Goal: Information Seeking & Learning: Learn about a topic

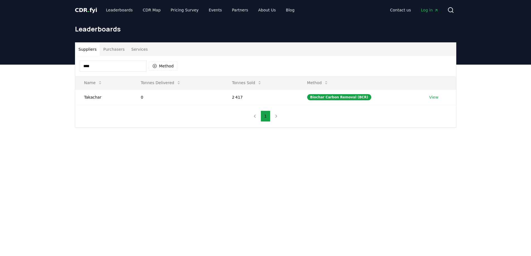
click at [135, 72] on div "**** Method" at bounding box center [265, 66] width 381 height 20
click at [127, 69] on input "****" at bounding box center [113, 65] width 67 height 11
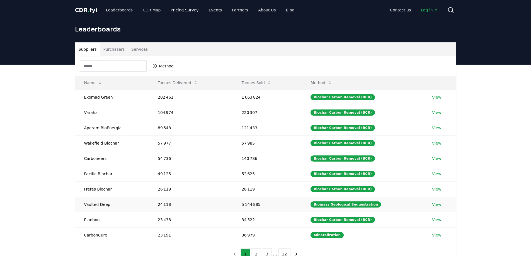
click at [434, 205] on link "View" at bounding box center [436, 205] width 9 height 6
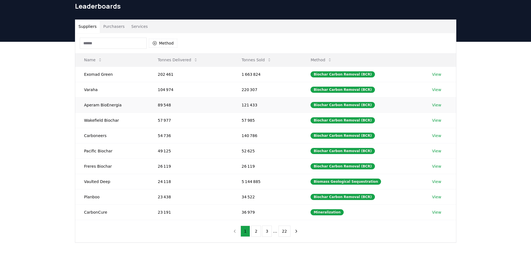
scroll to position [23, 0]
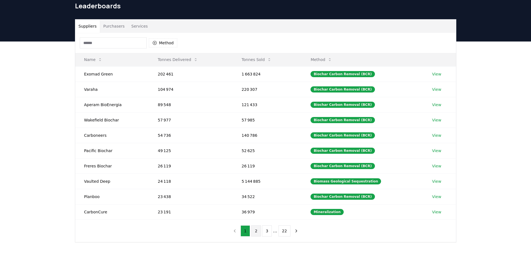
click at [258, 234] on button "2" at bounding box center [256, 230] width 10 height 11
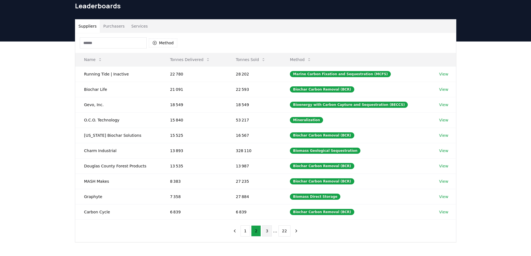
click at [267, 230] on button "3" at bounding box center [267, 230] width 10 height 11
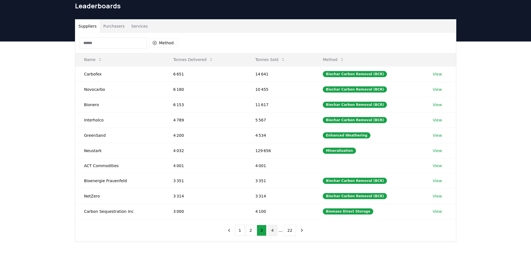
click at [273, 231] on button "4" at bounding box center [273, 230] width 10 height 11
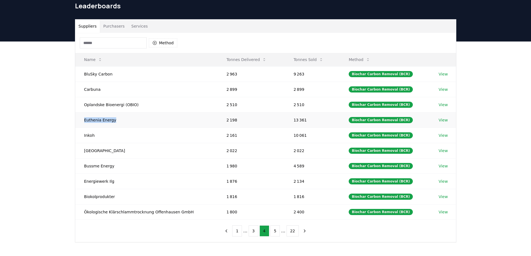
drag, startPoint x: 82, startPoint y: 122, endPoint x: 116, endPoint y: 121, distance: 34.0
click at [116, 121] on td "Euthenia Energy" at bounding box center [146, 119] width 142 height 15
copy td "Euthenia Energy"
click at [274, 234] on button "5" at bounding box center [275, 230] width 10 height 11
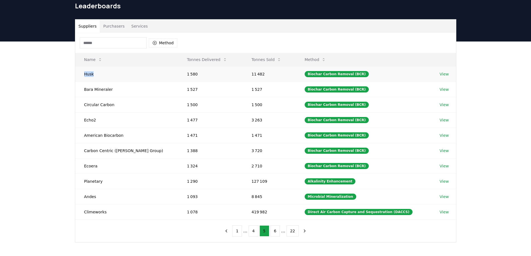
drag, startPoint x: 81, startPoint y: 74, endPoint x: 93, endPoint y: 75, distance: 12.6
click at [93, 75] on td "Husk" at bounding box center [126, 73] width 103 height 15
copy td "Husk"
click at [274, 232] on button "6" at bounding box center [275, 230] width 10 height 11
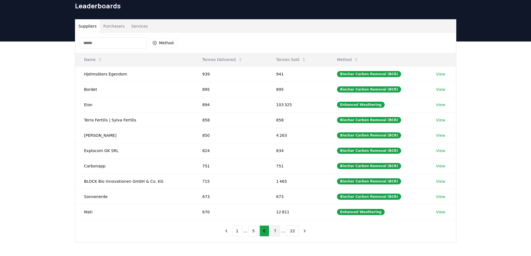
click at [274, 232] on button "7" at bounding box center [275, 230] width 10 height 11
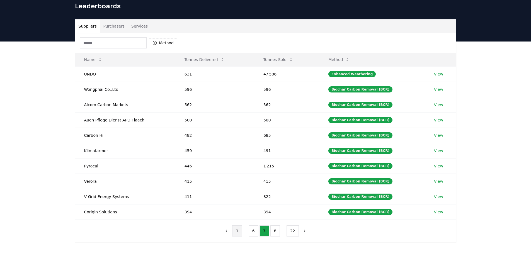
click at [240, 231] on button "1" at bounding box center [237, 230] width 10 height 11
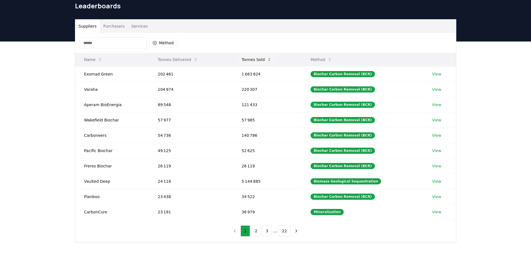
click at [270, 61] on icon at bounding box center [269, 59] width 4 height 4
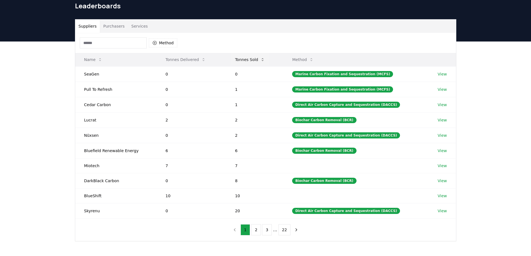
click at [269, 61] on button "Tonnes Sold" at bounding box center [249, 59] width 39 height 11
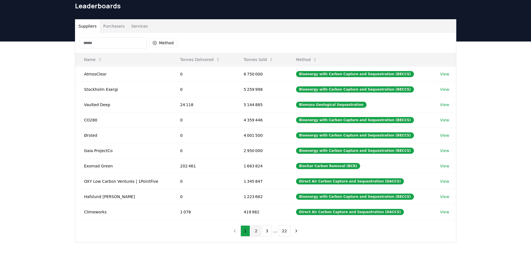
click at [255, 230] on button "2" at bounding box center [256, 230] width 10 height 11
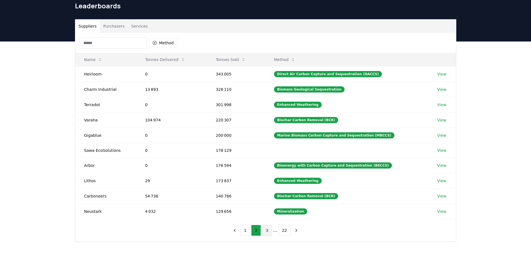
click at [264, 230] on button "3" at bounding box center [267, 230] width 10 height 11
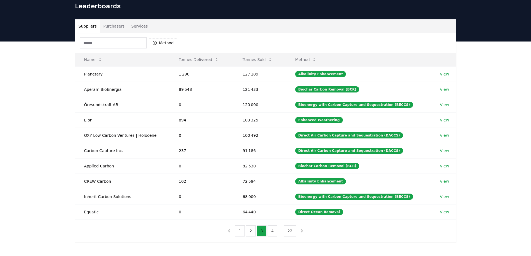
click at [171, 47] on div "Method" at bounding box center [129, 42] width 98 height 11
click at [169, 46] on button "Method" at bounding box center [163, 42] width 29 height 9
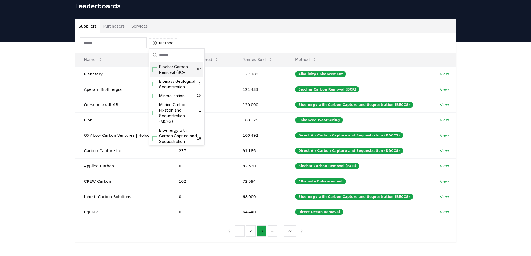
click at [155, 71] on div "Suggestions" at bounding box center [154, 69] width 4 height 4
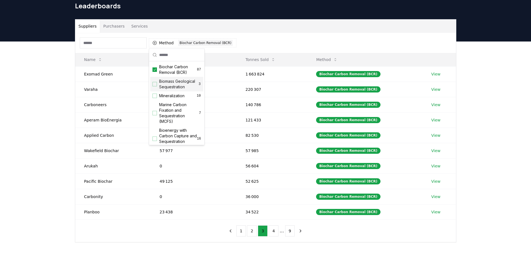
click at [246, 48] on div "Method 1 Biochar Carbon Removal (BCR)" at bounding box center [265, 43] width 381 height 20
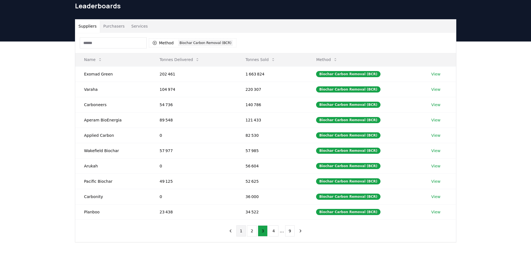
click at [242, 229] on button "1" at bounding box center [241, 230] width 10 height 11
click at [92, 198] on td "Carbonity" at bounding box center [113, 196] width 76 height 15
click at [257, 232] on button "2" at bounding box center [258, 230] width 10 height 11
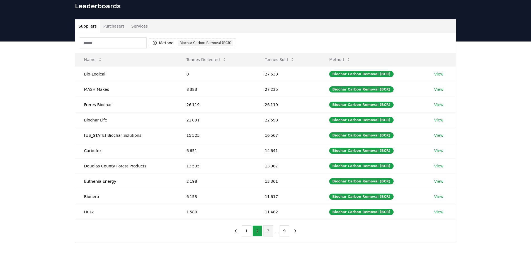
click at [269, 232] on button "3" at bounding box center [268, 230] width 10 height 11
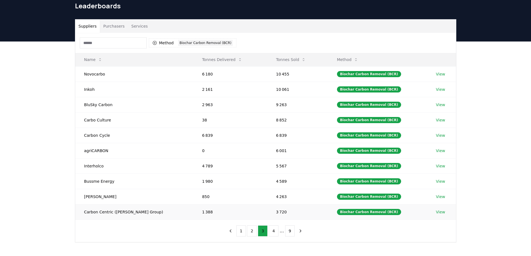
click at [437, 212] on link "View" at bounding box center [440, 212] width 9 height 6
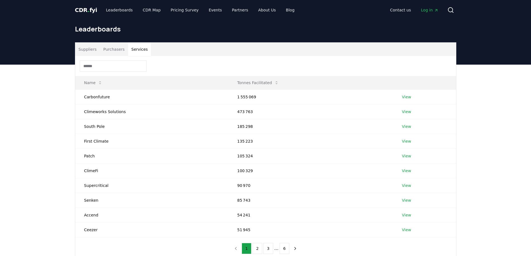
scroll to position [23, 0]
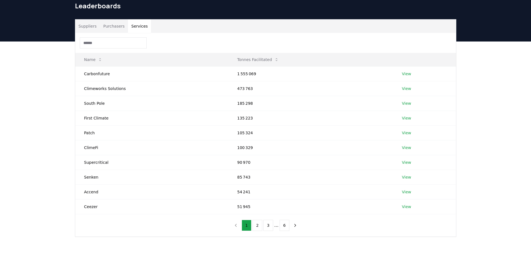
click at [117, 45] on input at bounding box center [113, 42] width 67 height 11
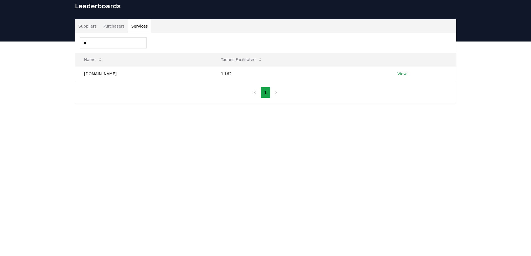
type input "*"
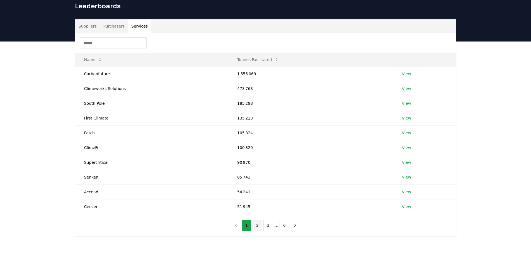
click at [261, 224] on button "2" at bounding box center [258, 225] width 10 height 11
click at [111, 43] on input at bounding box center [113, 42] width 67 height 11
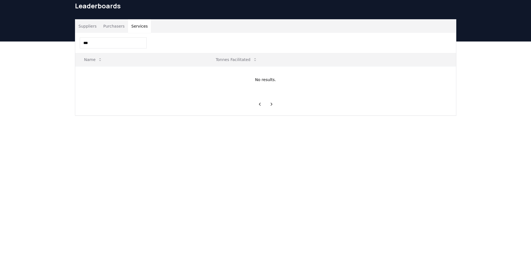
type input "****"
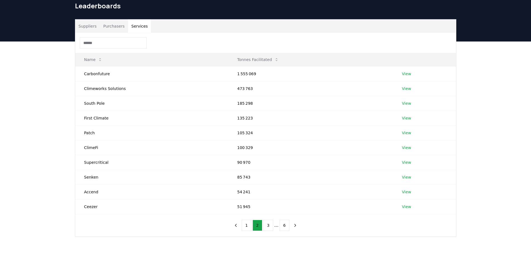
click at [110, 22] on button "Purchasers" at bounding box center [114, 26] width 28 height 13
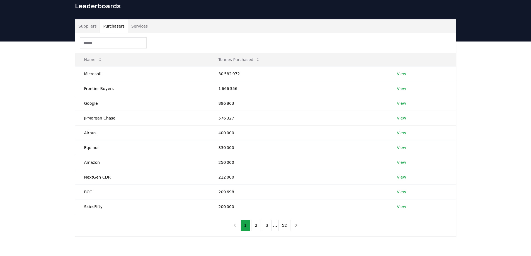
click at [103, 45] on input at bounding box center [113, 42] width 67 height 11
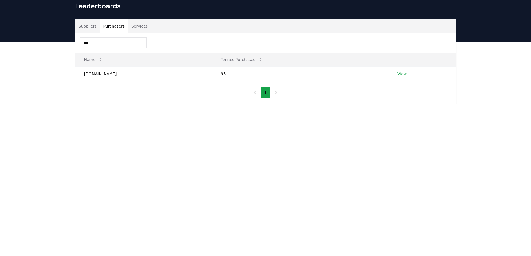
type input "****"
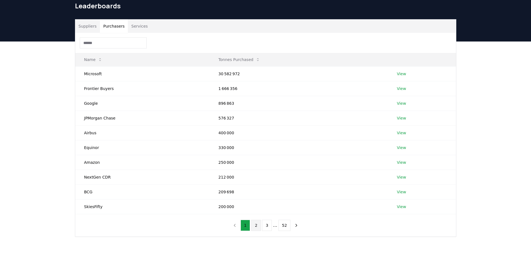
click at [255, 227] on button "2" at bounding box center [256, 225] width 10 height 11
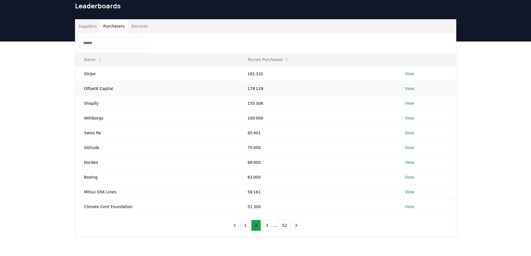
click at [140, 88] on td "Offset8 Capital" at bounding box center [157, 88] width 164 height 15
click at [407, 89] on link "View" at bounding box center [409, 89] width 9 height 6
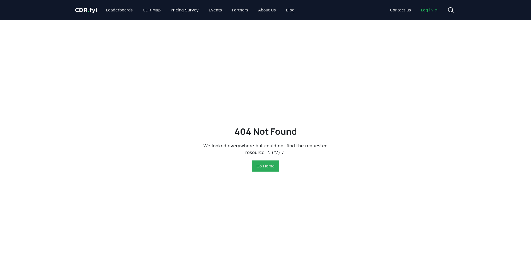
click at [261, 165] on button "Go Home" at bounding box center [265, 166] width 27 height 11
